Goal: Find specific page/section: Find specific page/section

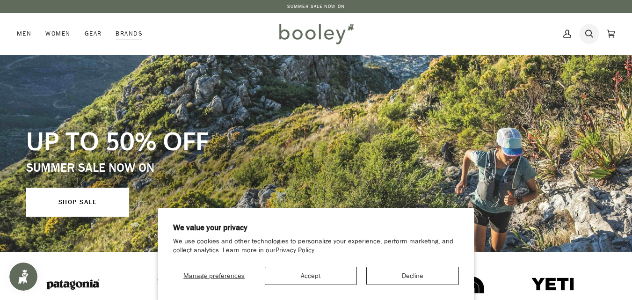
click at [590, 38] on icon at bounding box center [589, 34] width 8 height 14
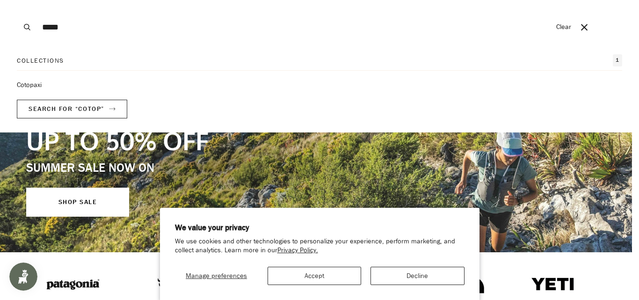
type input "*****"
click at [29, 82] on link "Cotopaxi" at bounding box center [319, 85] width 605 height 10
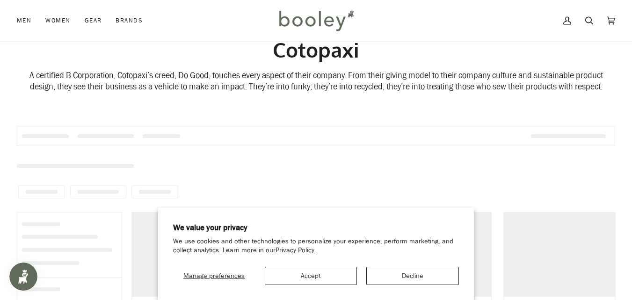
scroll to position [35, 0]
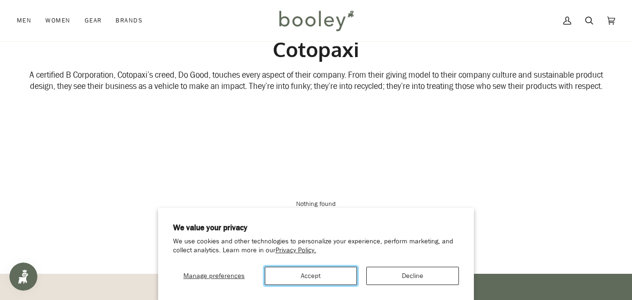
click at [343, 282] on button "Accept" at bounding box center [311, 276] width 93 height 18
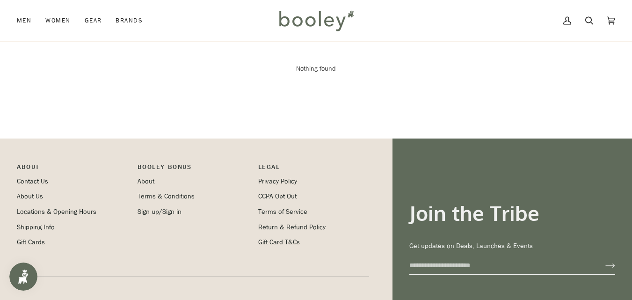
scroll to position [0, 0]
